Goal: Task Accomplishment & Management: Manage account settings

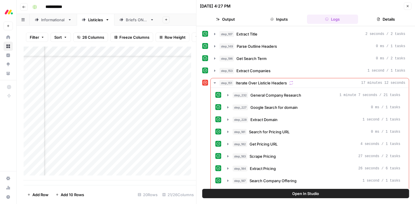
scroll to position [938, 0]
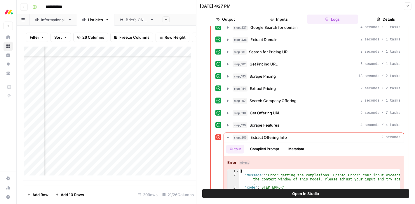
click at [406, 5] on icon "button" at bounding box center [408, 6] width 4 height 4
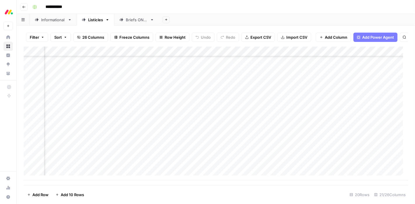
scroll to position [83, 259]
type input "**********"
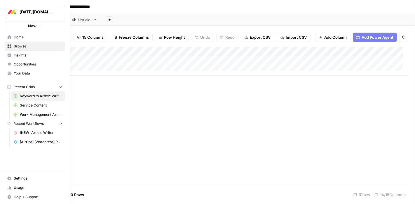
click at [20, 188] on span "Usage" at bounding box center [38, 188] width 49 height 5
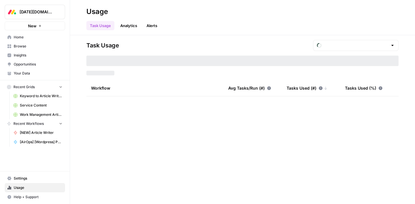
type input "September Tasks"
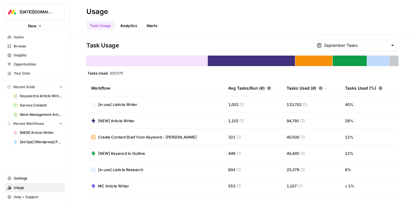
click at [387, 41] on div "September Tasks" at bounding box center [355, 45] width 85 height 11
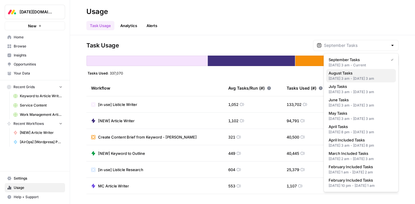
click at [375, 74] on span "August Tasks" at bounding box center [359, 73] width 63 height 6
type input "August Tasks"
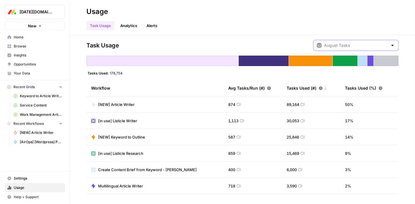
click at [379, 45] on input "text" at bounding box center [356, 46] width 64 height 6
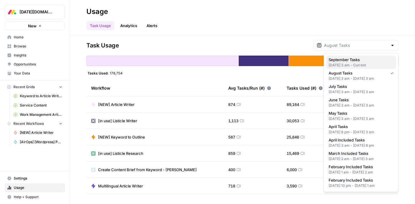
click at [367, 64] on div "[DATE] 3 am - Current" at bounding box center [360, 65] width 65 height 5
type input "September Tasks"
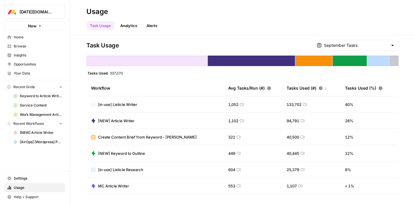
click at [127, 26] on link "Analytics" at bounding box center [129, 25] width 24 height 9
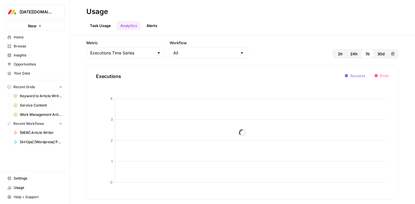
click at [155, 28] on link "Alerts" at bounding box center [152, 25] width 18 height 9
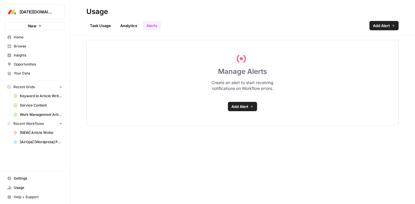
click at [235, 105] on span "Add Alert" at bounding box center [239, 107] width 17 height 6
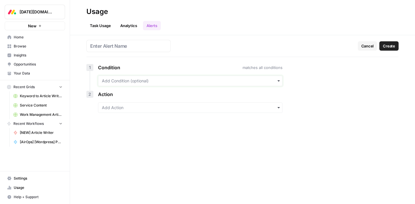
click at [172, 80] on input "text" at bounding box center [190, 81] width 177 height 6
click at [141, 111] on div "Workflow is" at bounding box center [190, 107] width 184 height 11
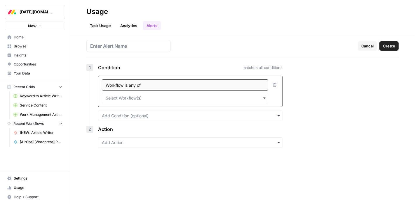
click at [19, 177] on span "Settings" at bounding box center [38, 178] width 49 height 5
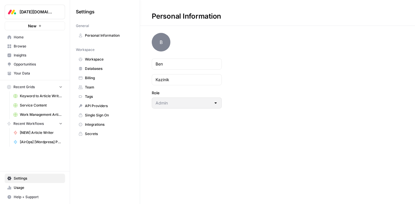
click at [90, 79] on span "Billing" at bounding box center [108, 78] width 46 height 5
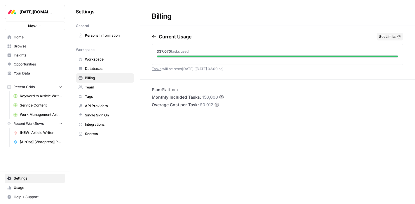
click at [154, 36] on icon "button" at bounding box center [154, 36] width 5 height 5
click at [152, 36] on icon "button" at bounding box center [154, 36] width 5 height 5
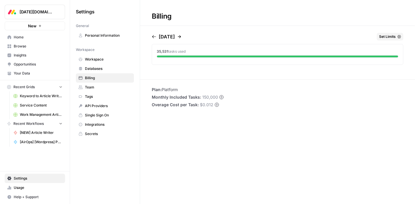
click at [152, 36] on icon "button" at bounding box center [154, 36] width 5 height 5
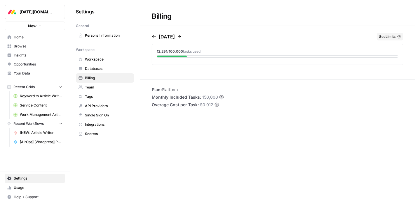
click at [152, 36] on icon "button" at bounding box center [154, 36] width 5 height 5
click at [152, 36] on p "[DATE]" at bounding box center [160, 36] width 16 height 7
click at [175, 37] on icon "button" at bounding box center [172, 36] width 5 height 5
click at [181, 37] on icon "button" at bounding box center [179, 36] width 3 height 3
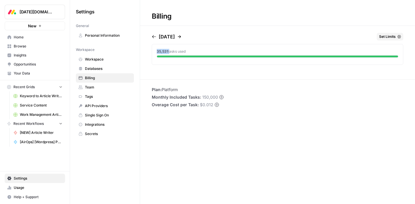
click at [191, 37] on div "[DATE] Set Limits" at bounding box center [277, 38] width 251 height 10
